Goal: Use online tool/utility

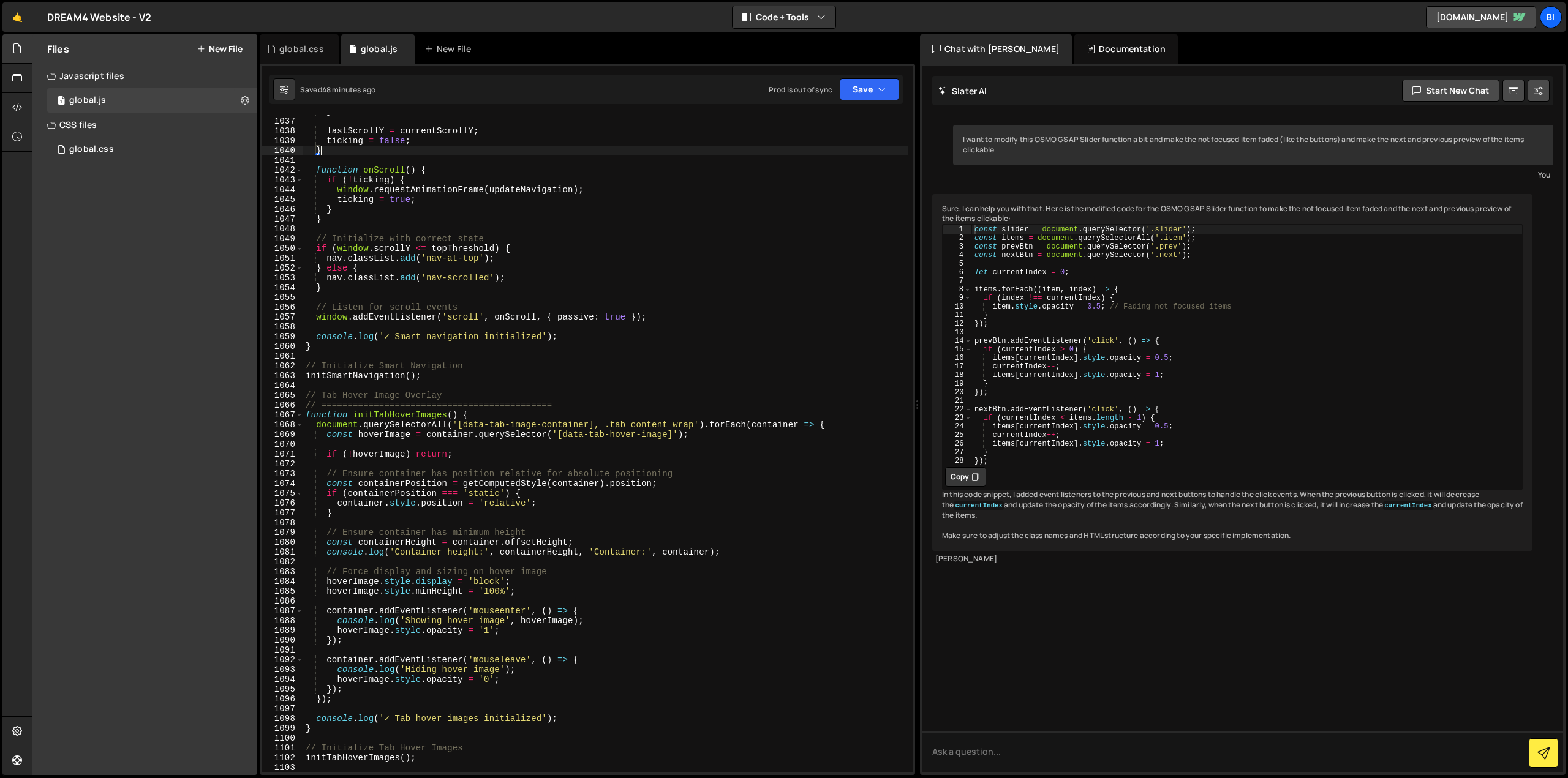
scroll to position [10146, 0]
click at [290, 49] on div "global.css" at bounding box center [302, 49] width 45 height 13
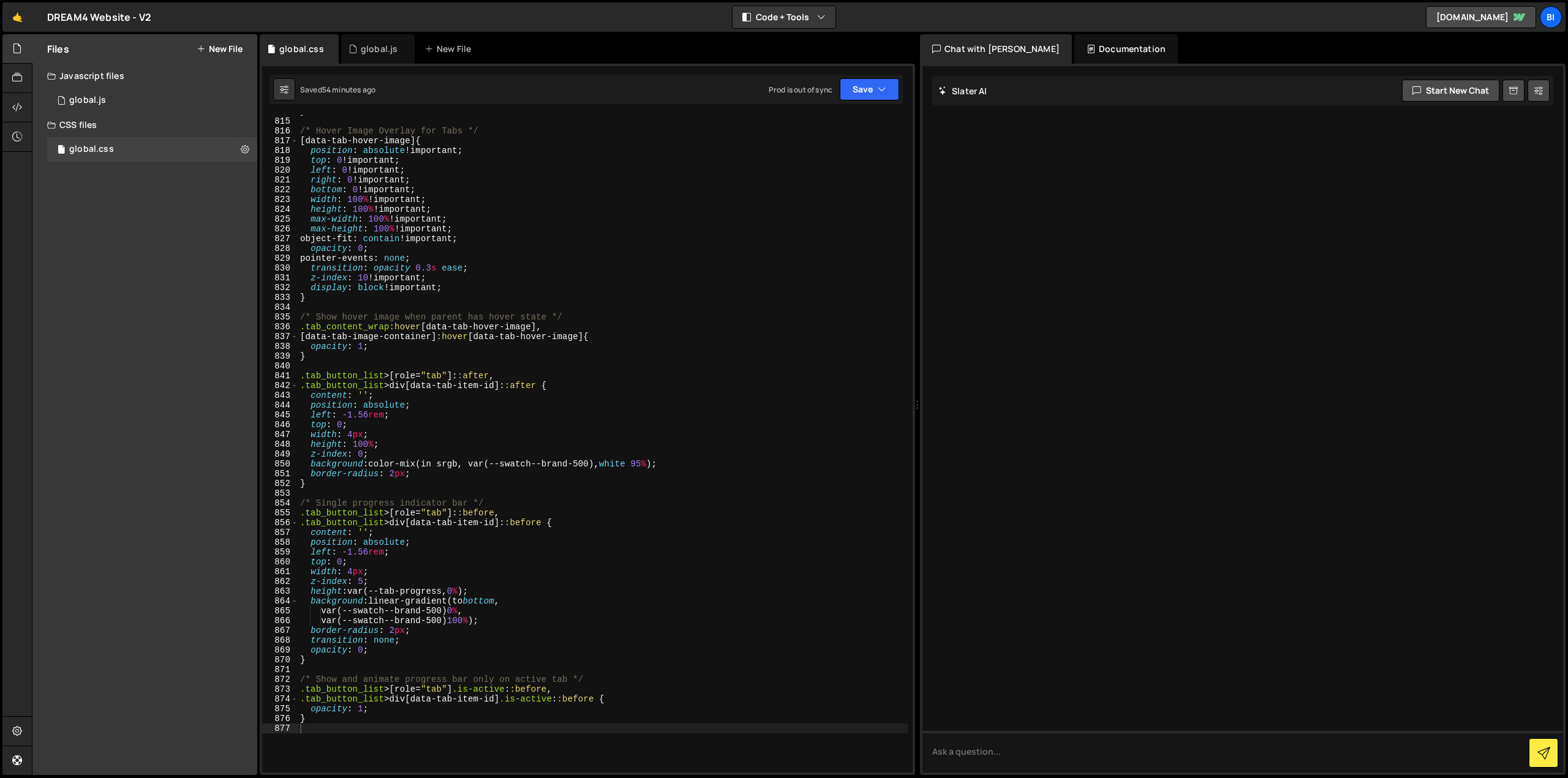
click at [432, 216] on div "} /* Hover Image Overlay for Tabs */ [ data-tab-hover-image ] { position : abso…" at bounding box center [603, 445] width 610 height 677
type textarea "}"
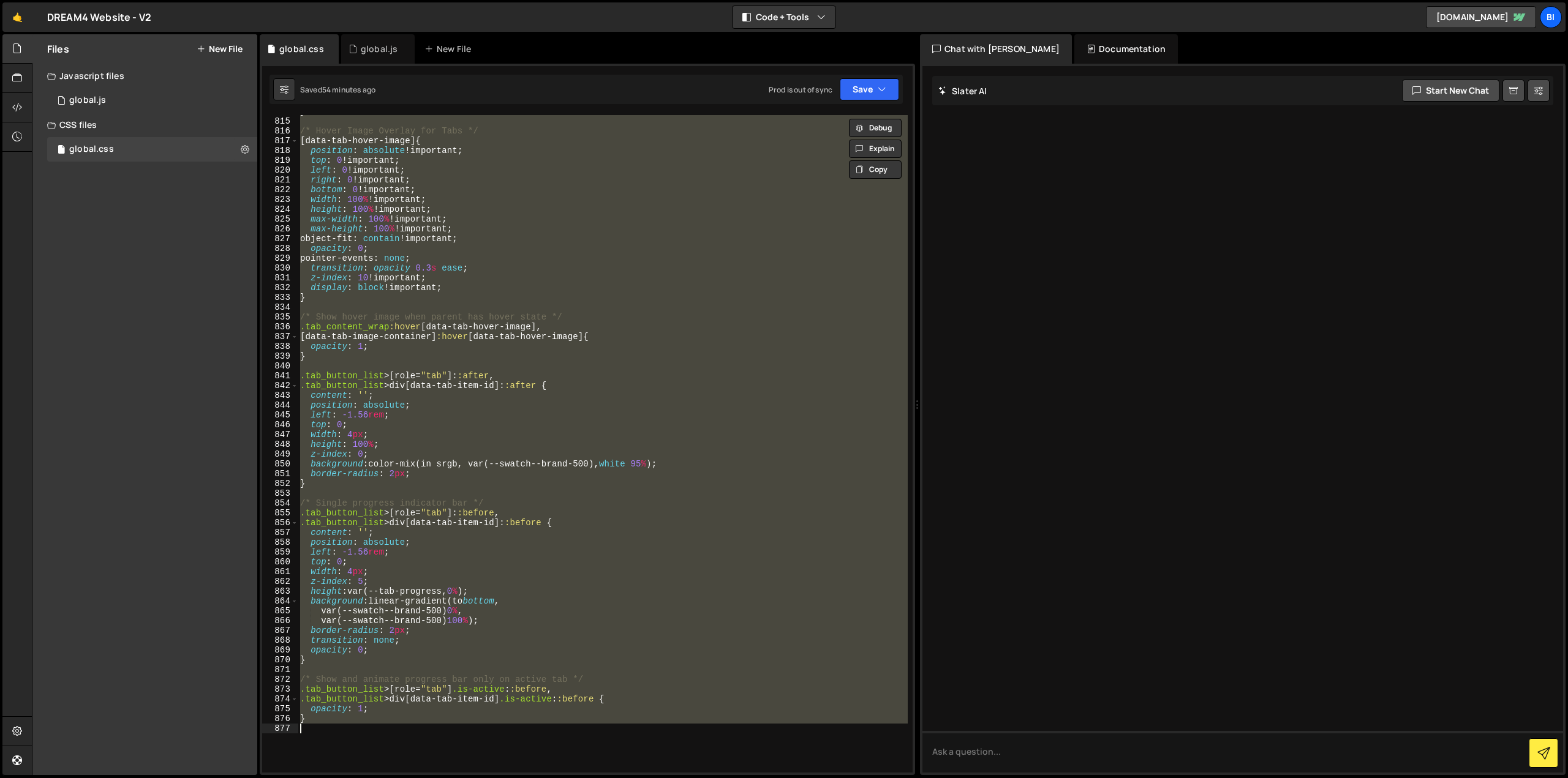
paste textarea
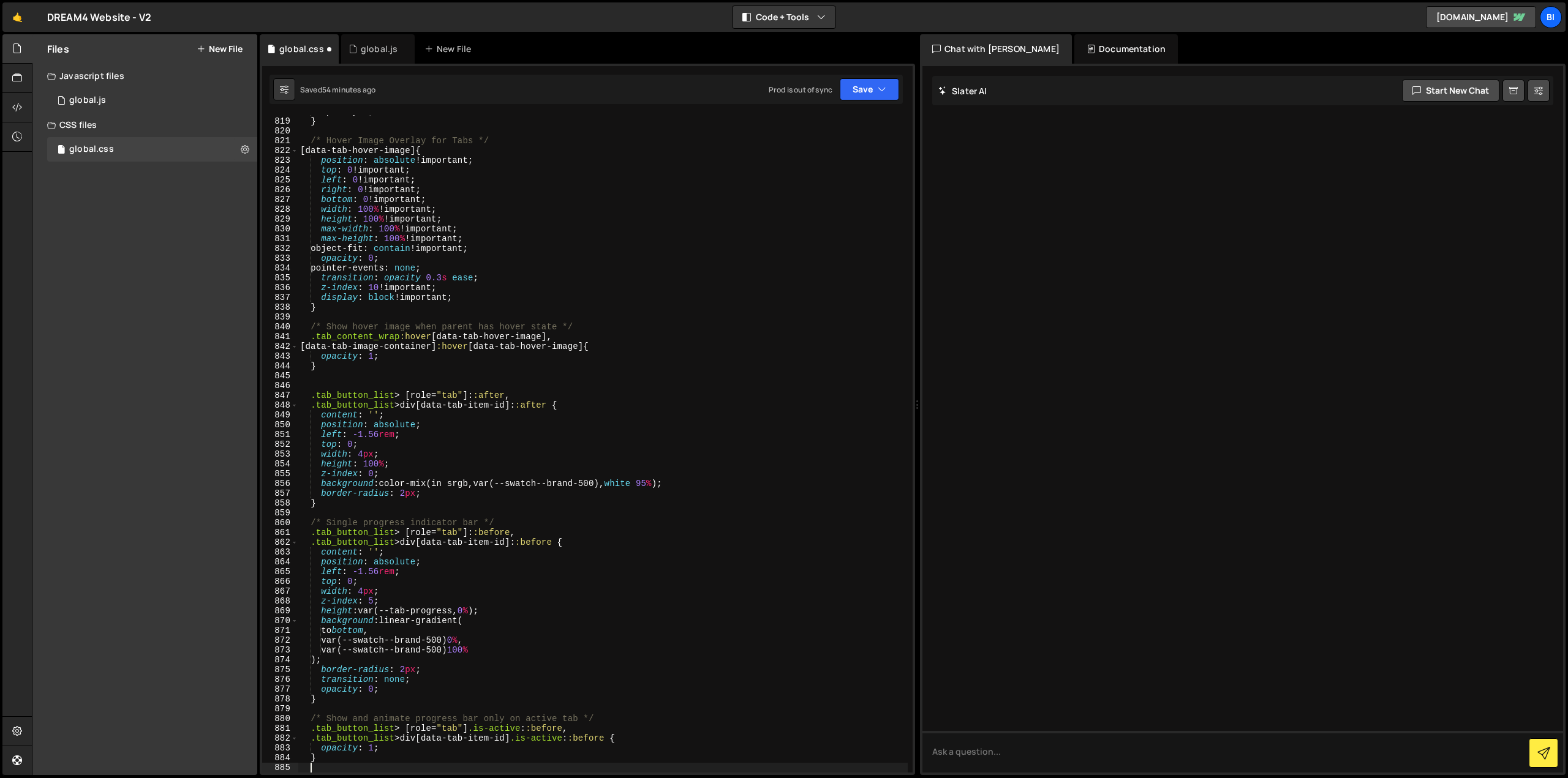
scroll to position [8079, 0]
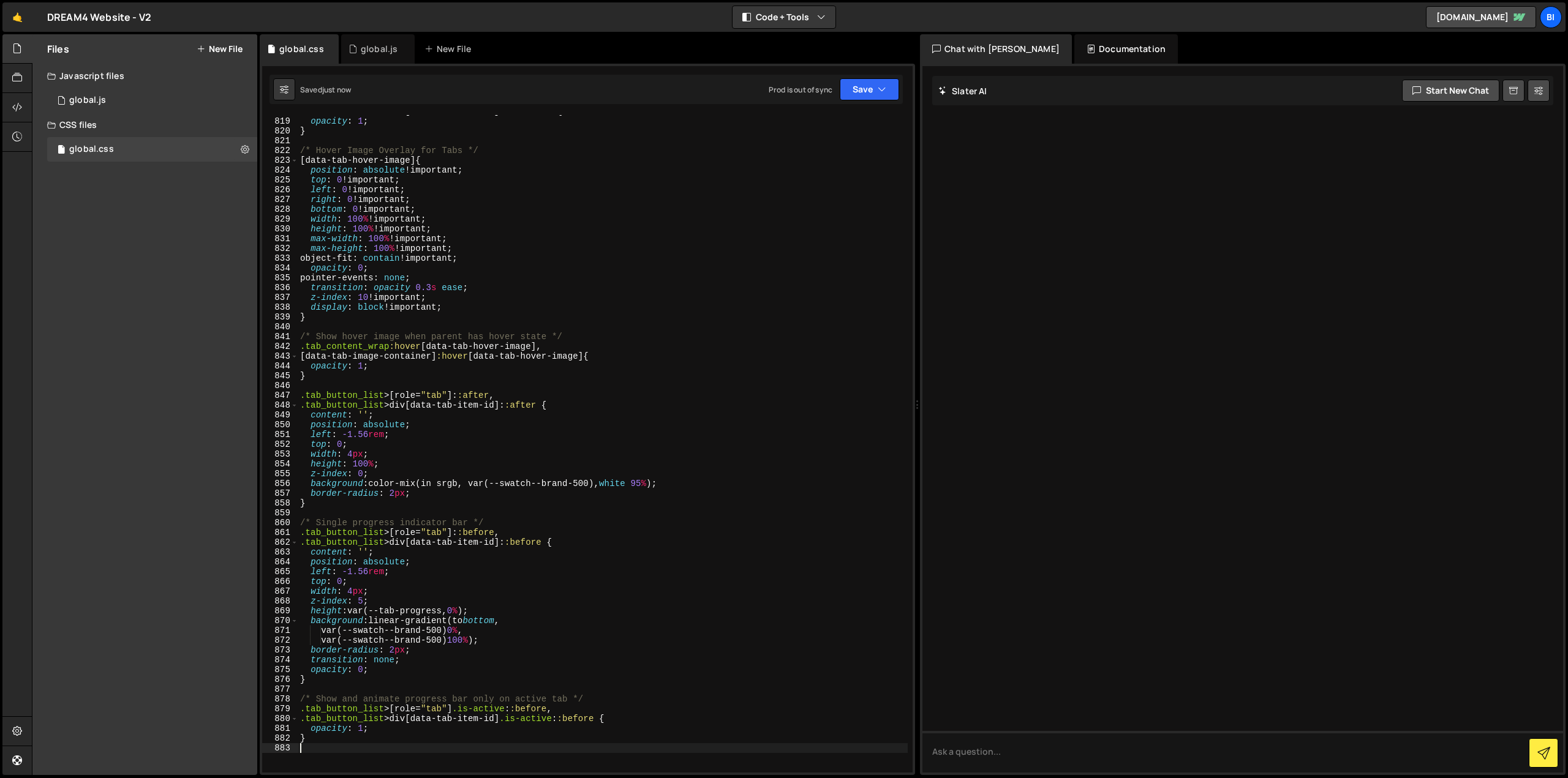
click at [504, 255] on div ".tab_button_list > div [ data-tab-item-id ] .is-active { opacity : 1 ; } /* Hov…" at bounding box center [603, 445] width 610 height 677
click at [432, 366] on div ".tab_button_list > div [ data-tab-item-id ] .is-active { opacity : 1 ; } /* Hov…" at bounding box center [603, 445] width 610 height 677
type textarea "}"
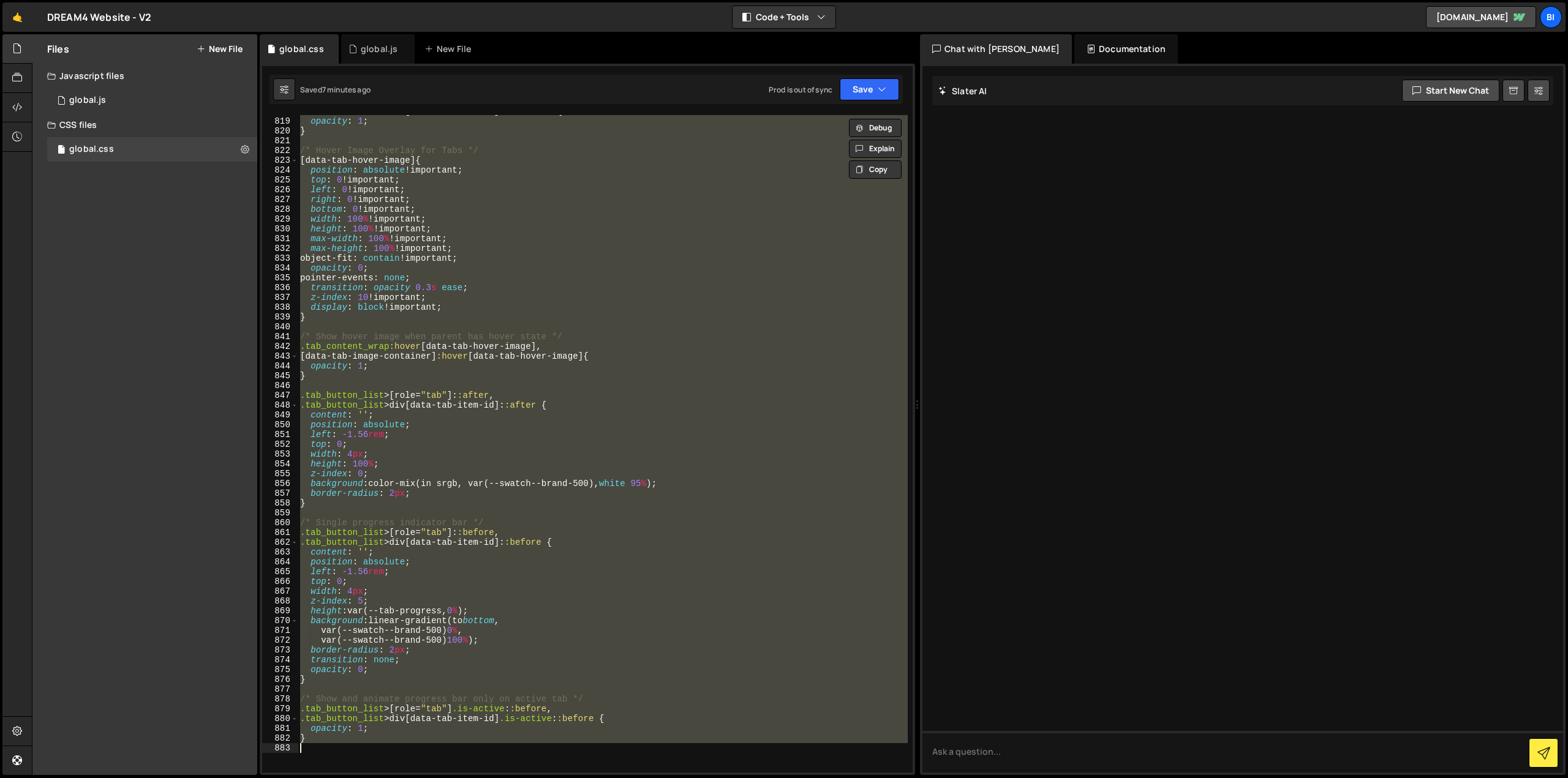
paste textarea
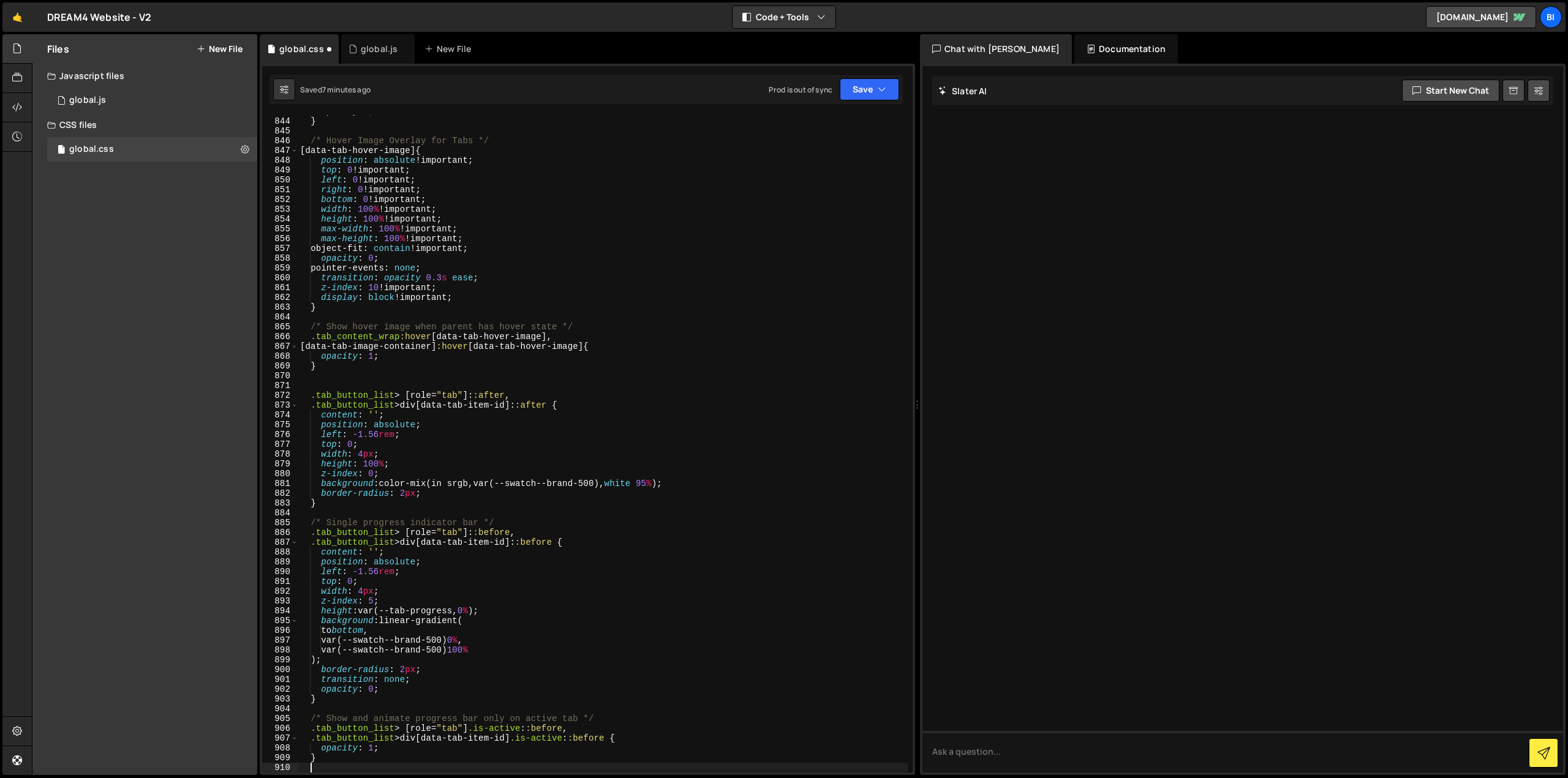
scroll to position [8324, 0]
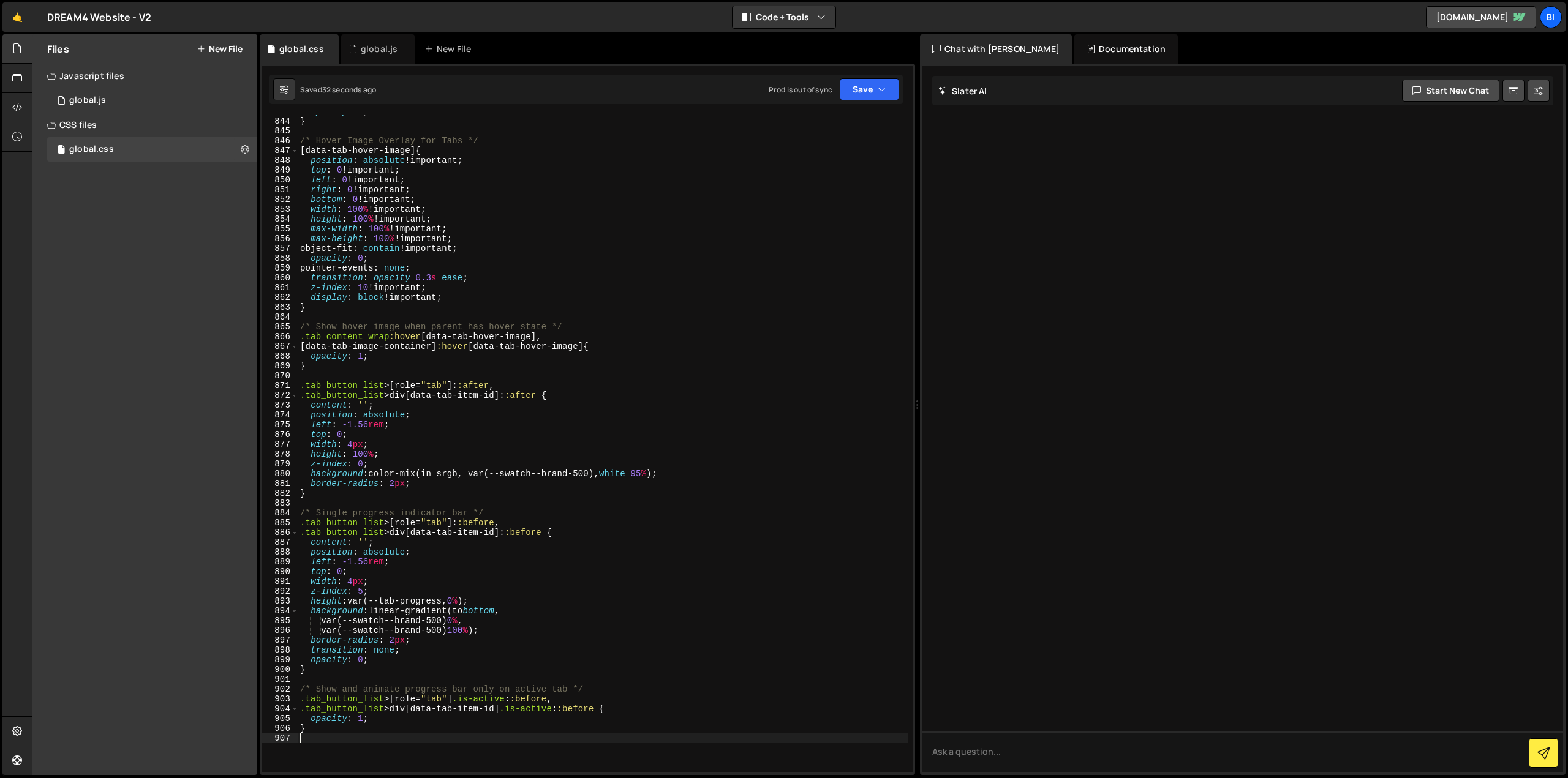
click at [434, 360] on div "opacity : 1 ; } /* Hover Image Overlay for Tabs */ [ data-tab-hover-image ] { p…" at bounding box center [603, 445] width 610 height 677
type textarea "}"
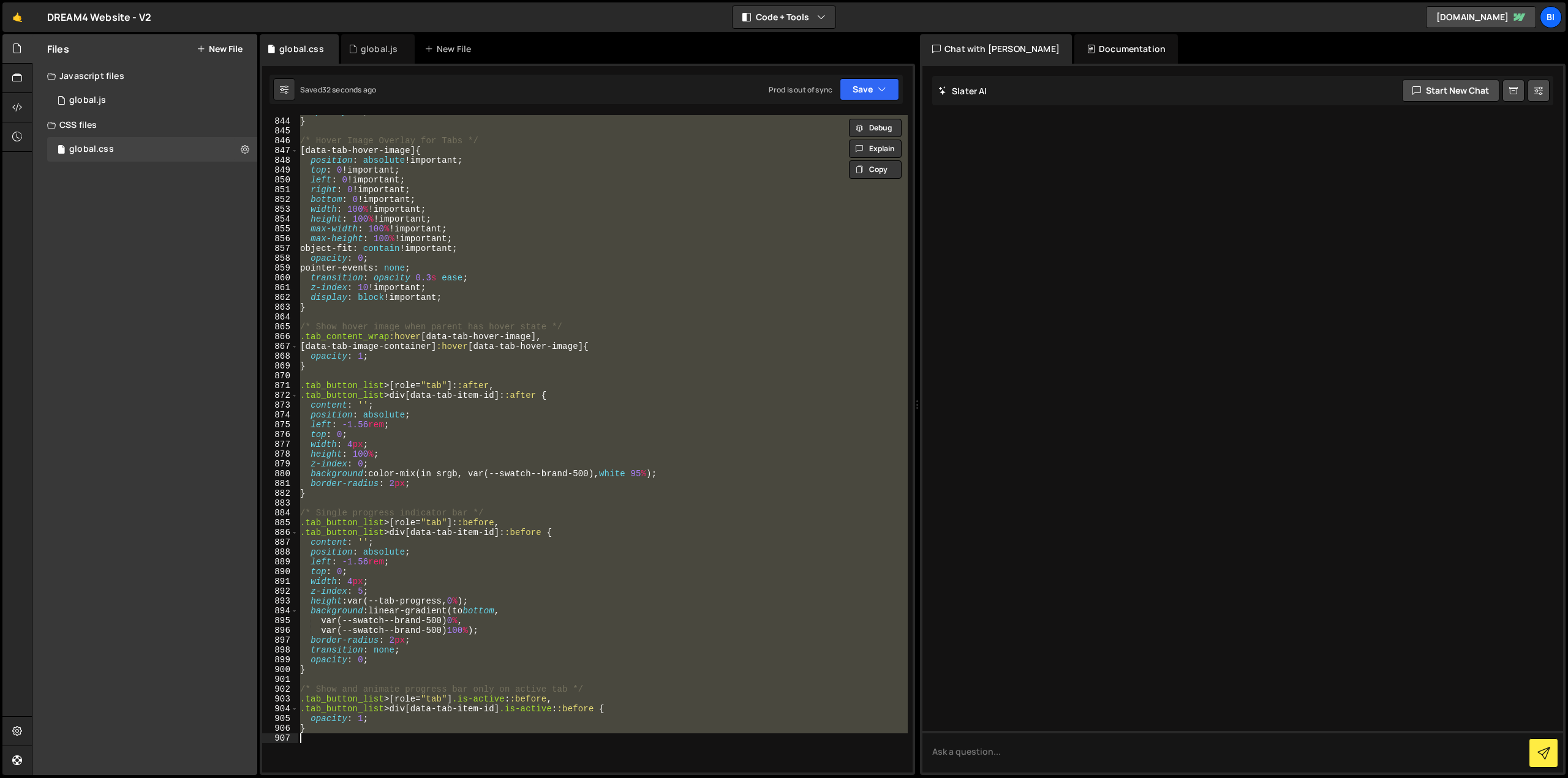
paste textarea
